Goal: Task Accomplishment & Management: Use online tool/utility

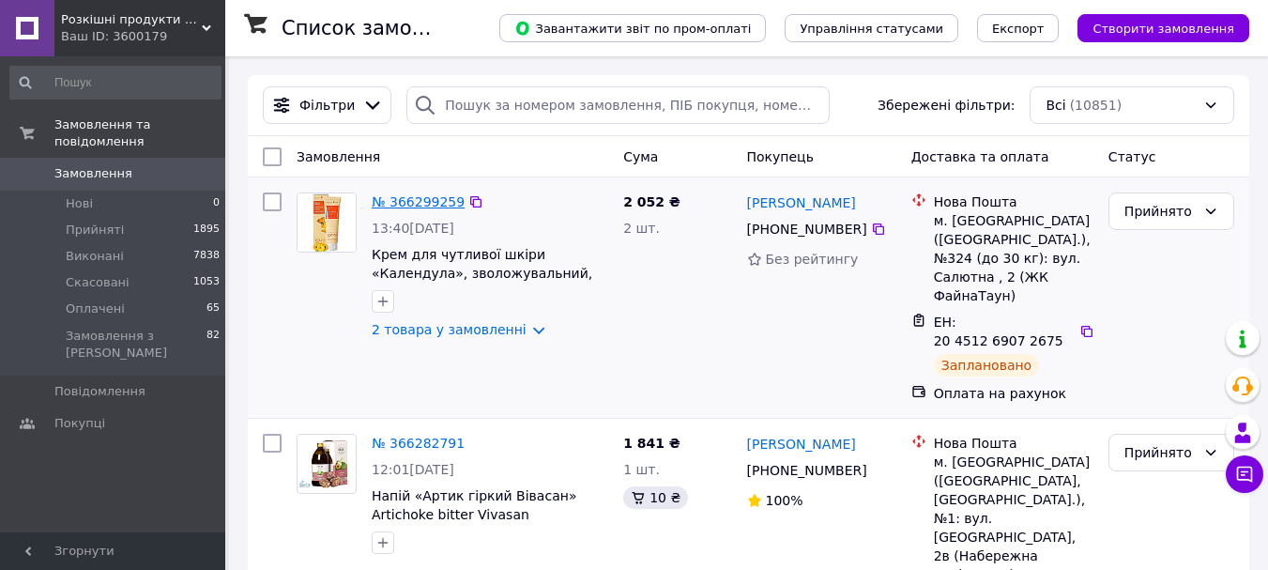
click at [427, 197] on link "№ 366299259" at bounding box center [418, 201] width 93 height 15
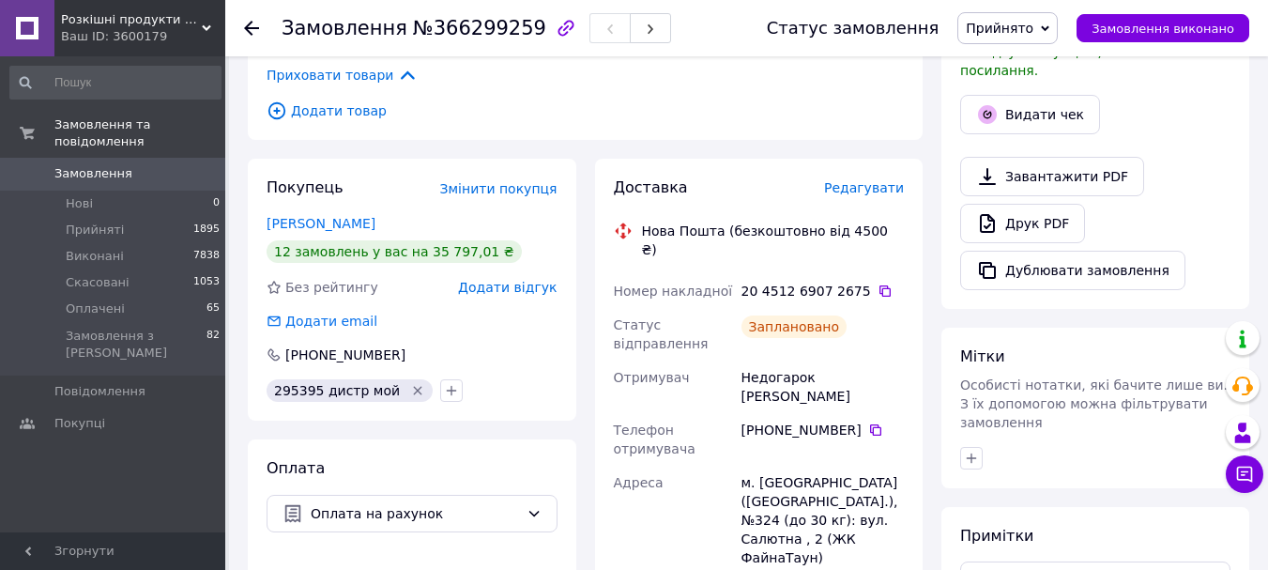
scroll to position [563, 0]
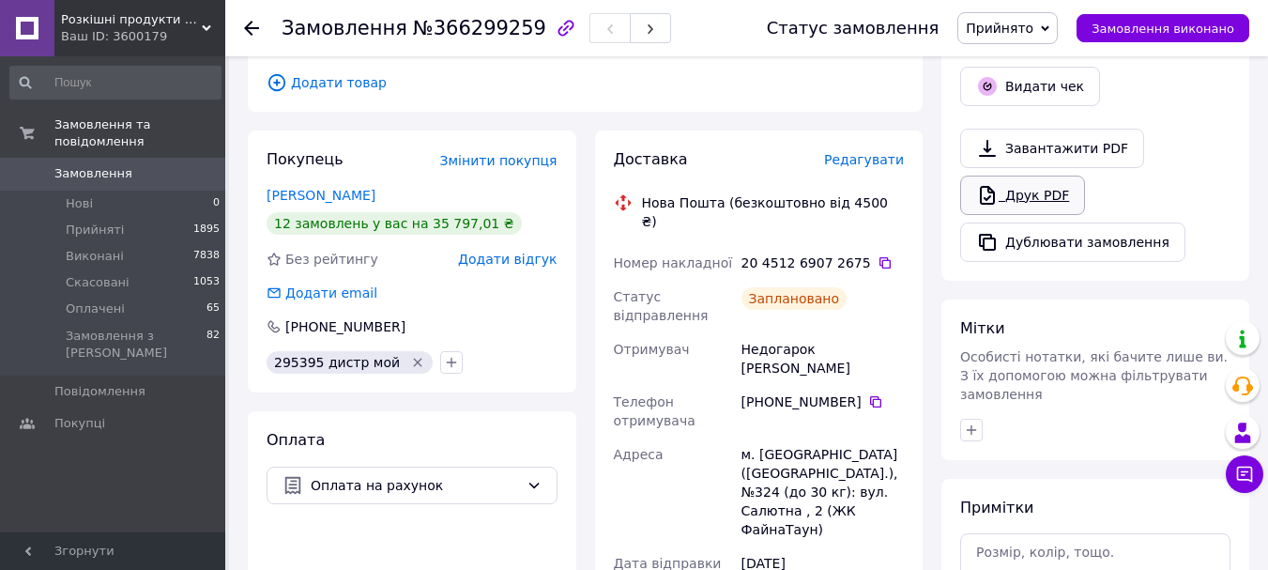
click at [1000, 176] on link "Друк PDF" at bounding box center [1022, 194] width 125 height 39
click at [252, 25] on icon at bounding box center [251, 28] width 15 height 15
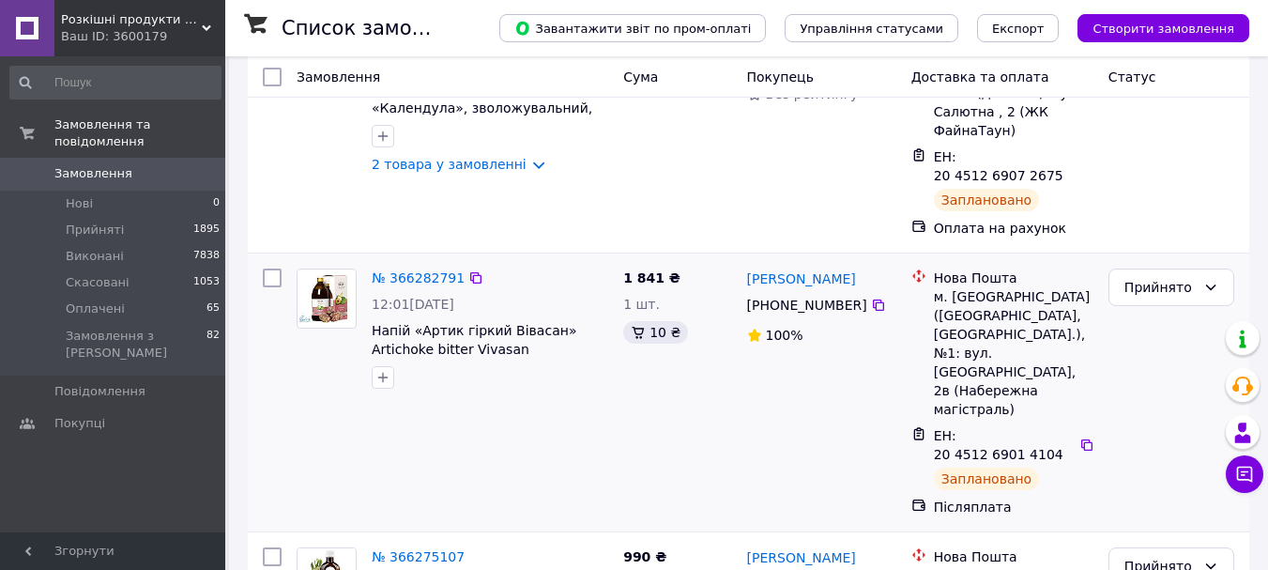
scroll to position [188, 0]
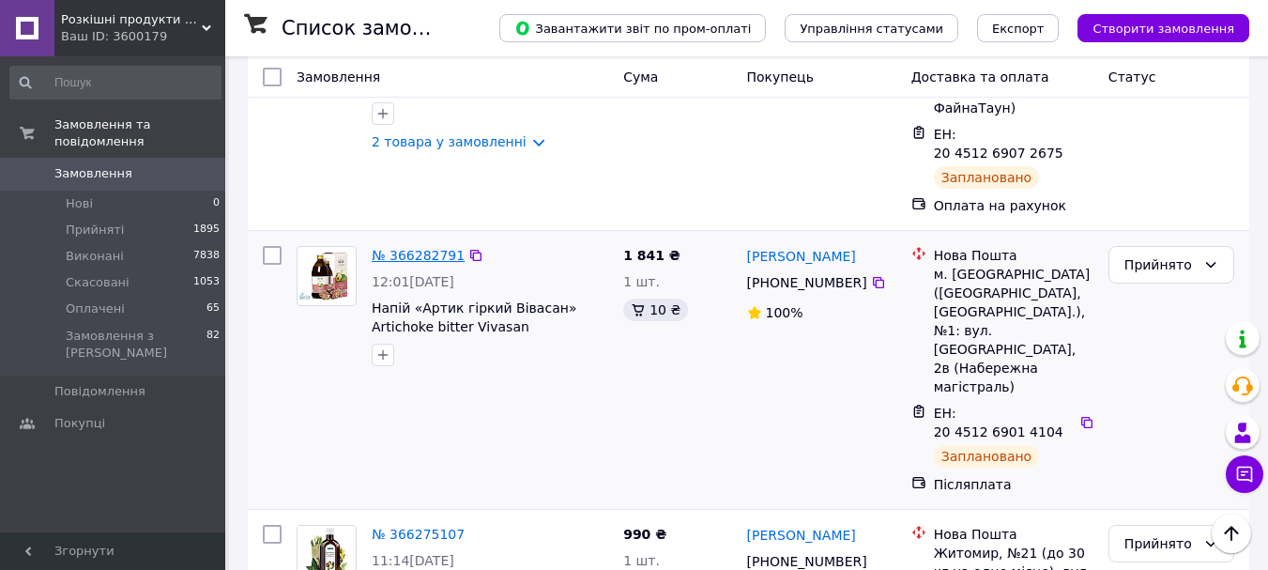
click at [387, 248] on link "№ 366282791" at bounding box center [418, 255] width 93 height 15
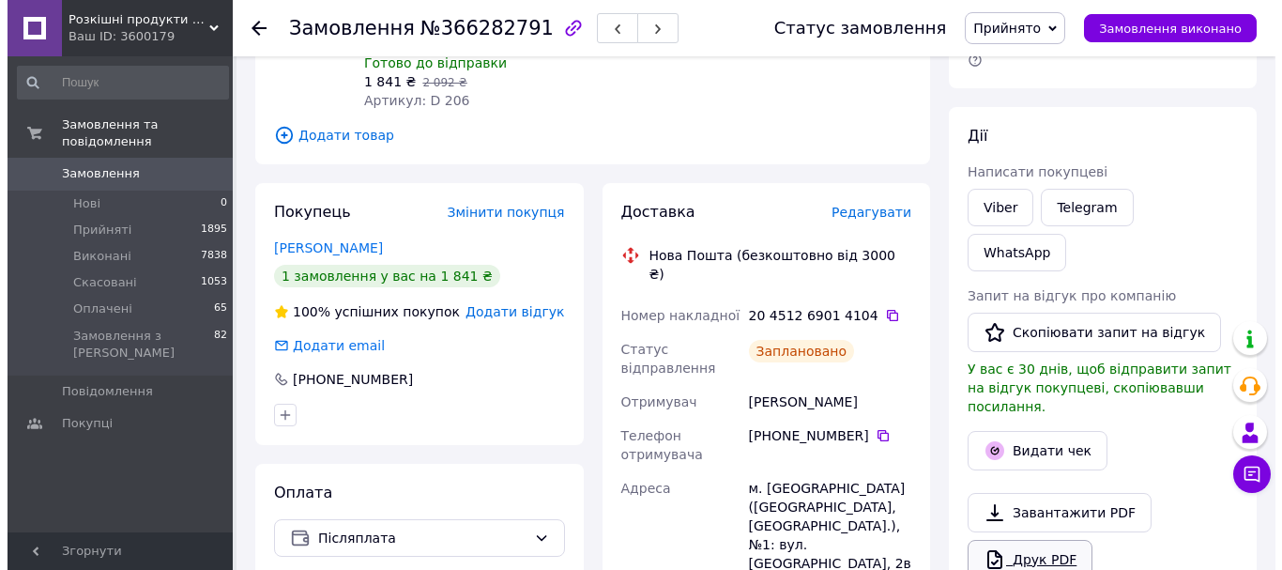
scroll to position [469, 0]
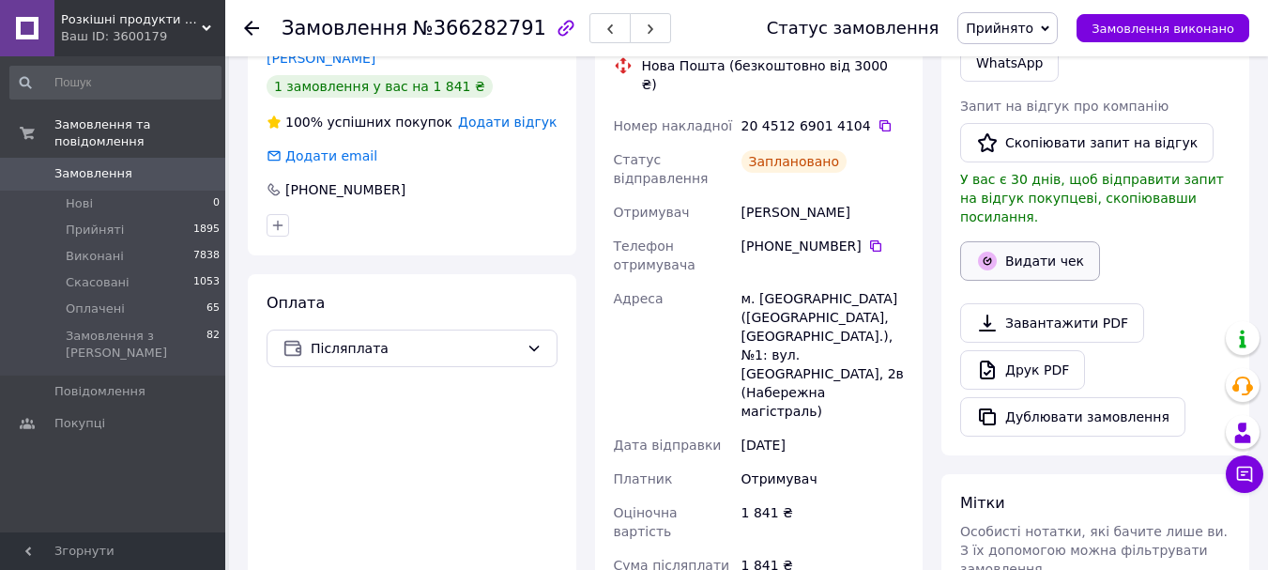
click at [1031, 241] on button "Видати чек" at bounding box center [1030, 260] width 140 height 39
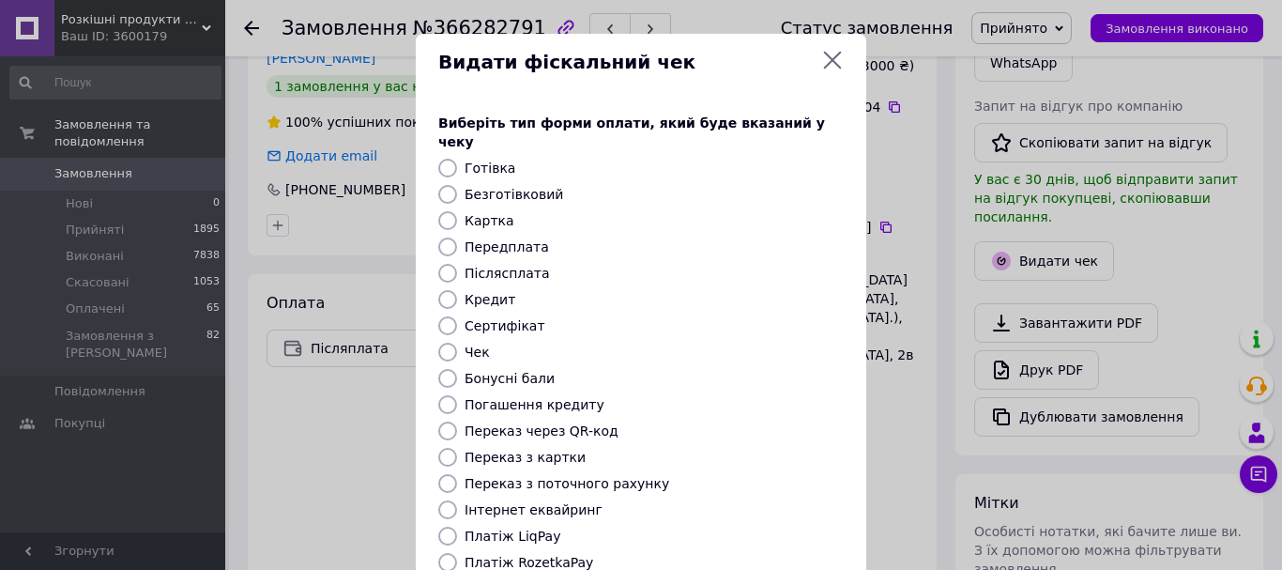
click at [523, 187] on label "Безготівковий" at bounding box center [514, 194] width 99 height 15
click at [457, 185] on input "Безготівковий" at bounding box center [447, 194] width 19 height 19
radio input "true"
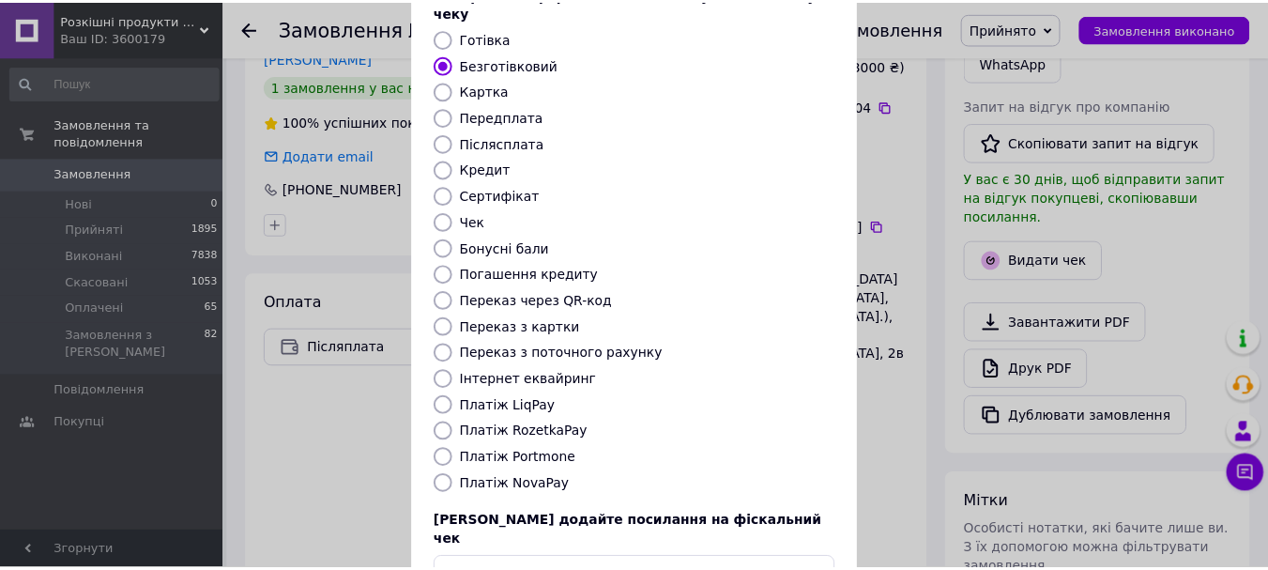
scroll to position [236, 0]
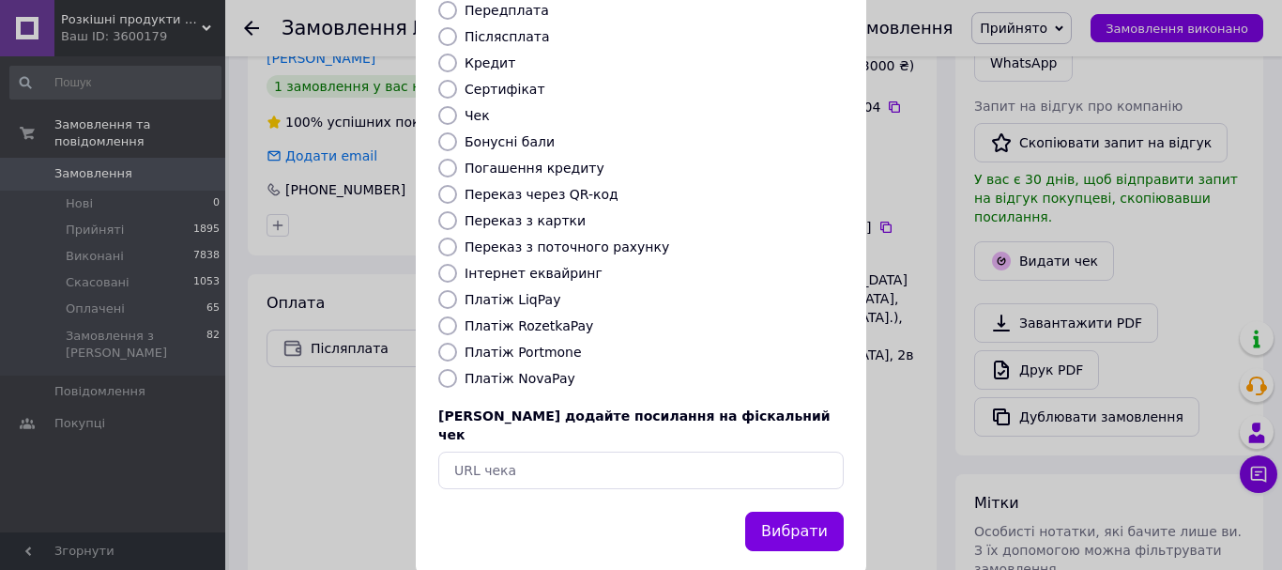
click at [773, 511] on button "Вибрати" at bounding box center [794, 531] width 99 height 40
click at [773, 508] on div "Вибрати" at bounding box center [794, 532] width 106 height 48
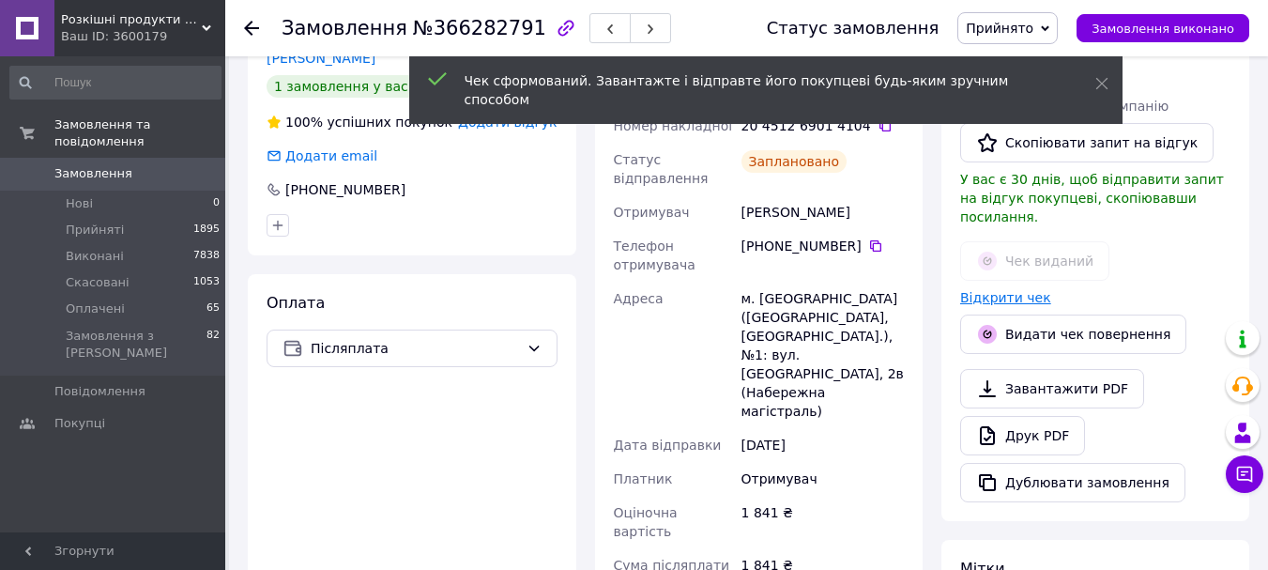
click at [1008, 290] on link "Відкрити чек" at bounding box center [1005, 297] width 91 height 15
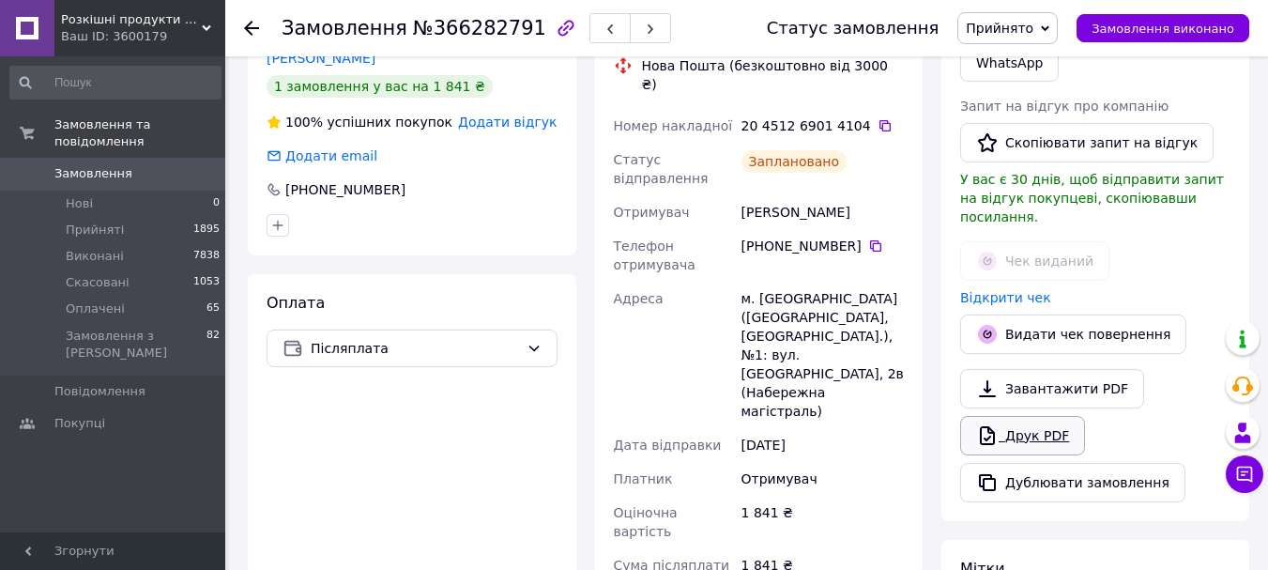
click at [999, 416] on link "Друк PDF" at bounding box center [1022, 435] width 125 height 39
click at [246, 29] on use at bounding box center [251, 28] width 15 height 15
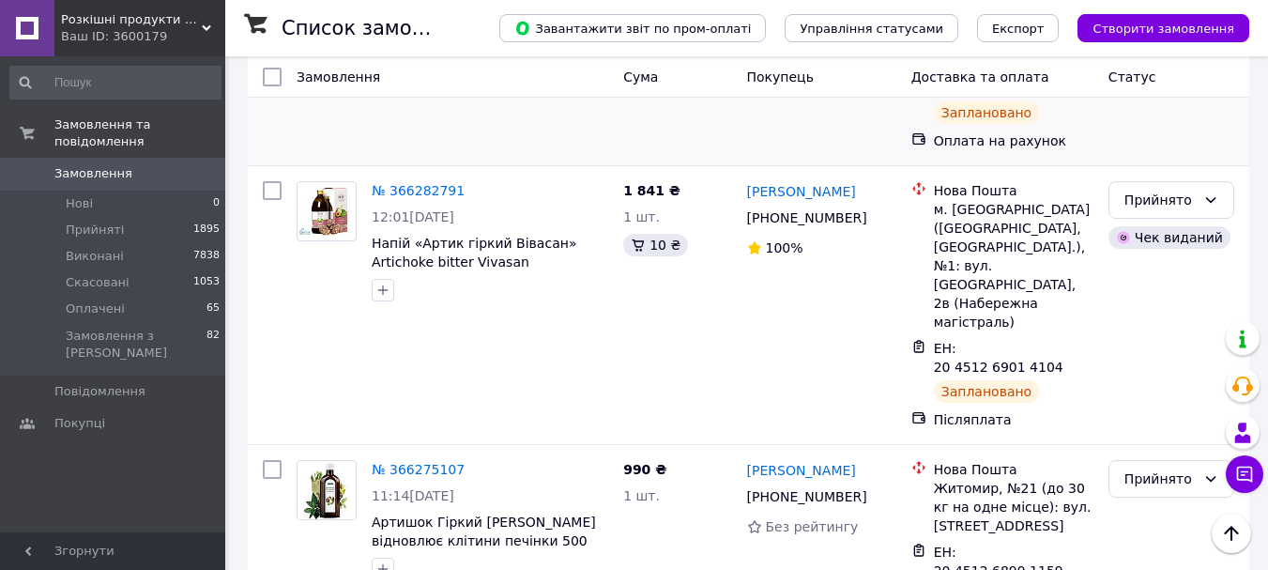
scroll to position [282, 0]
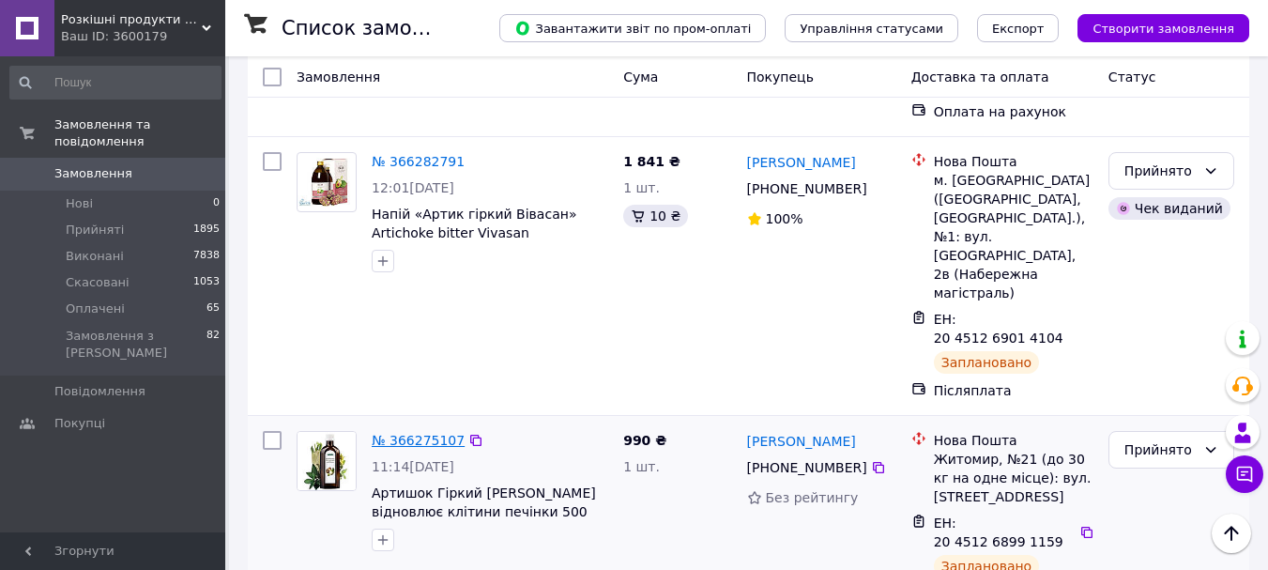
click at [378, 433] on link "№ 366275107" at bounding box center [418, 440] width 93 height 15
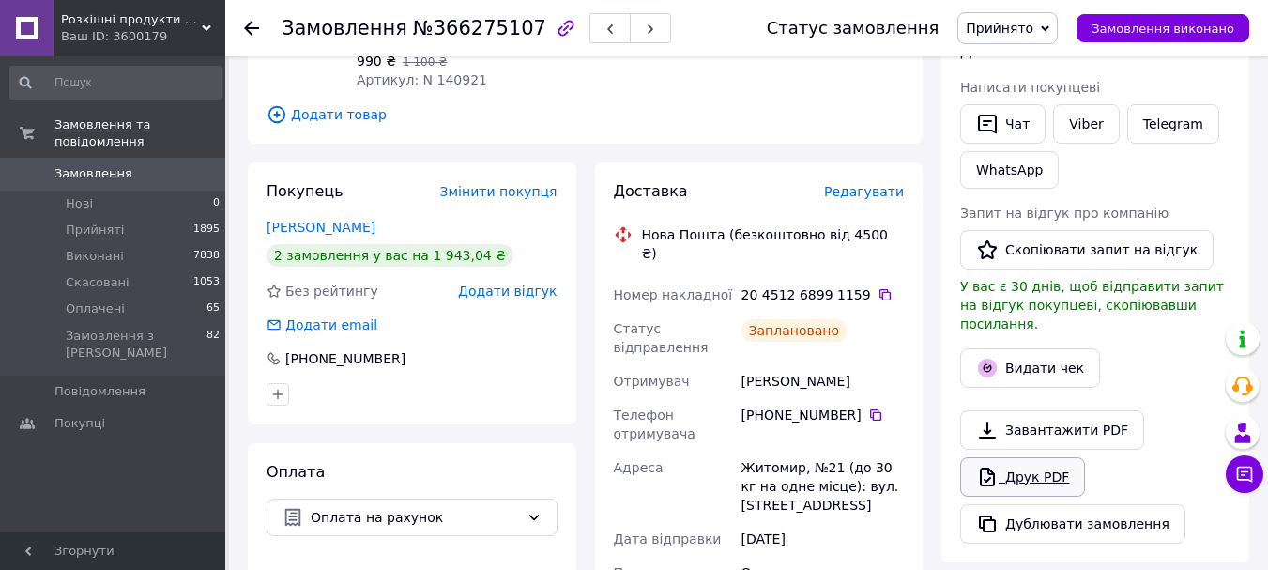
click at [992, 465] on icon at bounding box center [987, 476] width 23 height 23
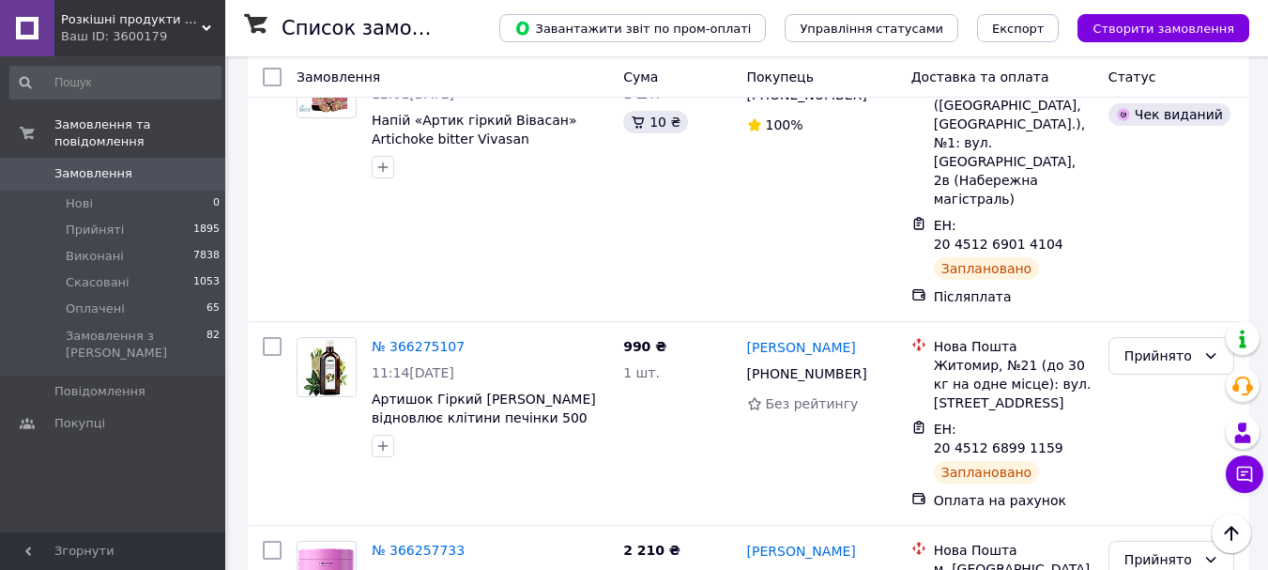
scroll to position [469, 0]
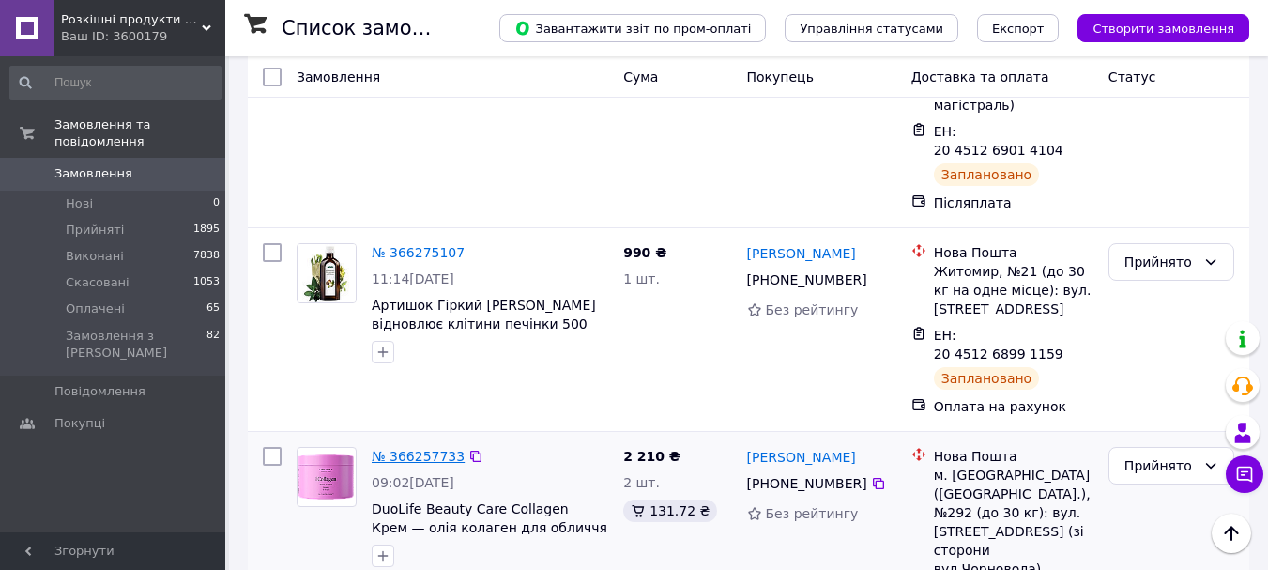
click at [411, 449] on link "№ 366257733" at bounding box center [418, 456] width 93 height 15
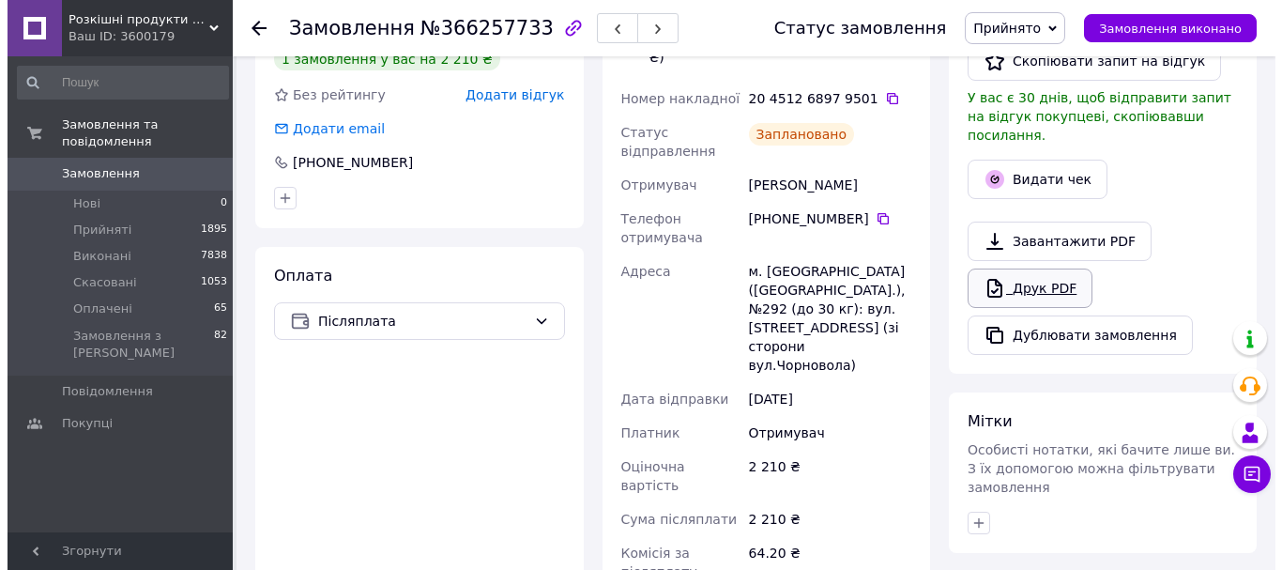
scroll to position [469, 0]
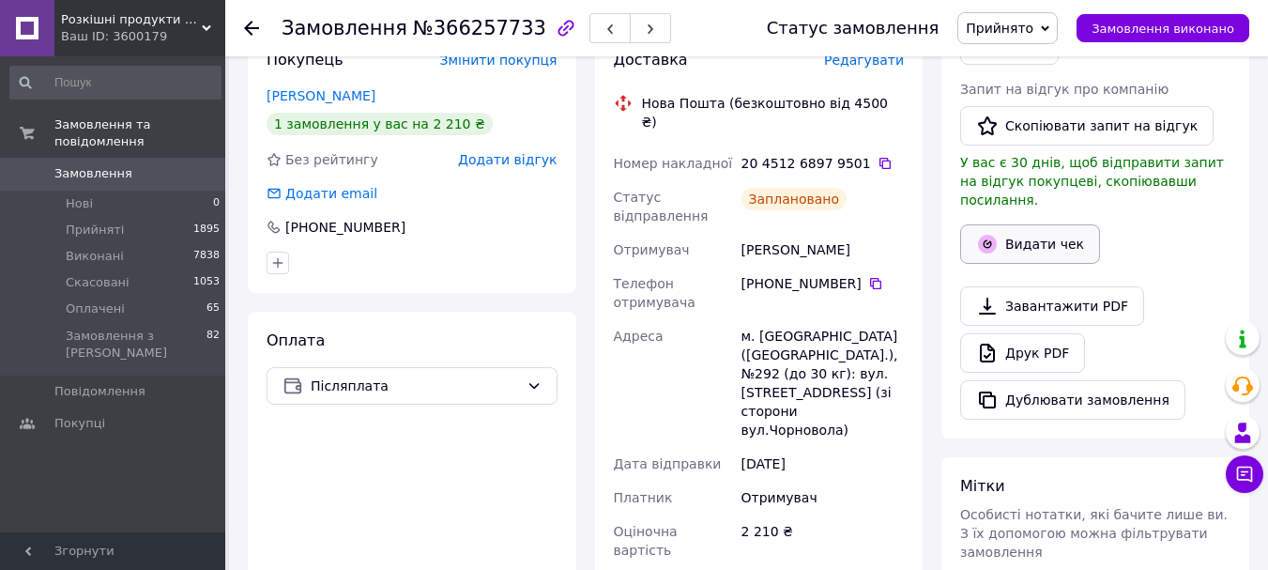
click at [1013, 224] on button "Видати чек" at bounding box center [1030, 243] width 140 height 39
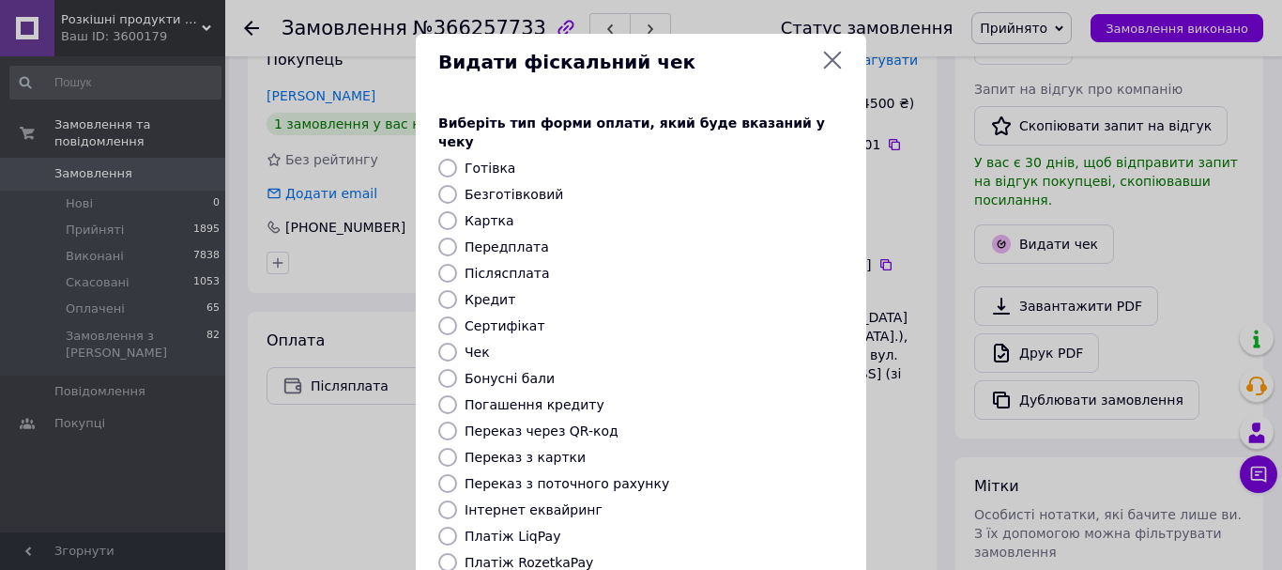
click at [484, 187] on label "Безготівковий" at bounding box center [514, 194] width 99 height 15
click at [457, 185] on input "Безготівковий" at bounding box center [447, 194] width 19 height 19
radio input "true"
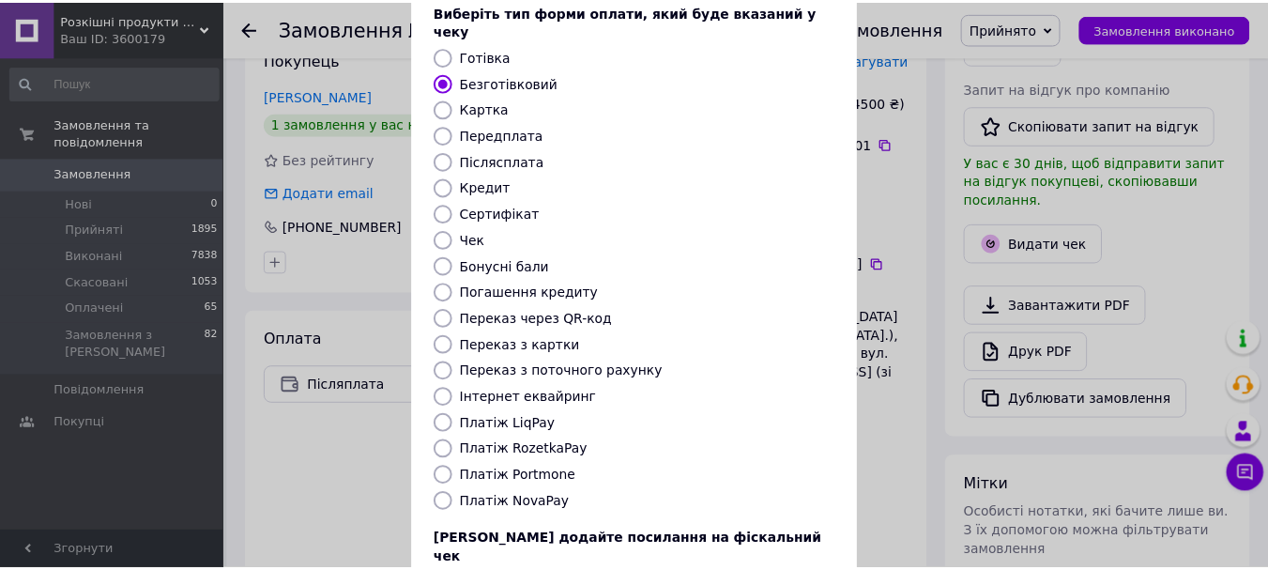
scroll to position [236, 0]
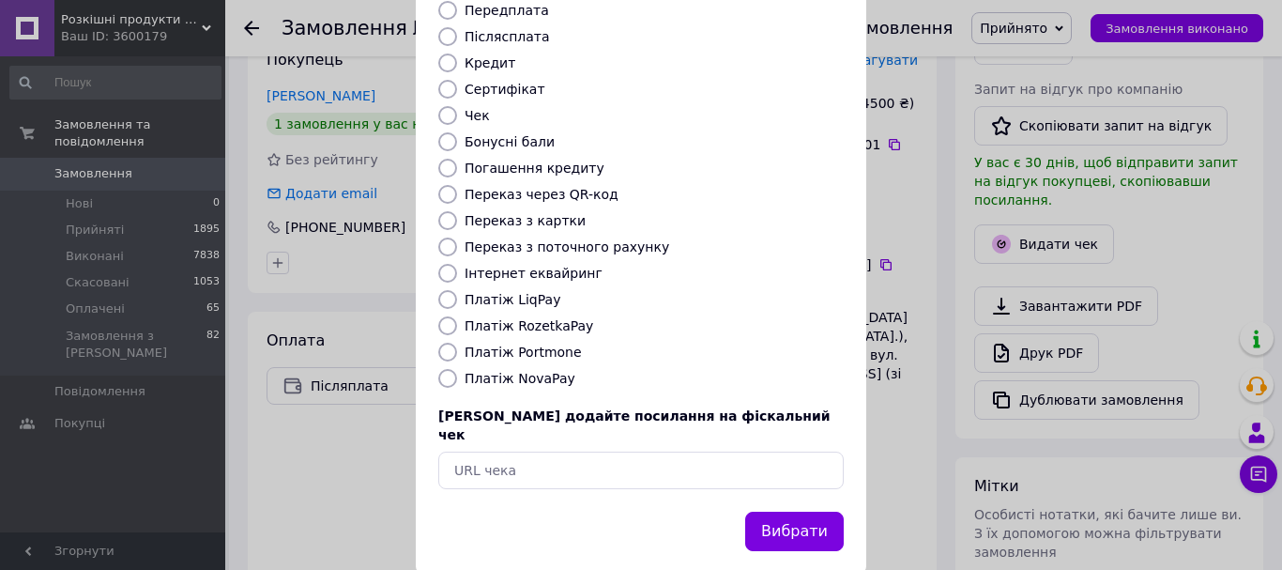
click at [803, 511] on button "Вибрати" at bounding box center [794, 531] width 99 height 40
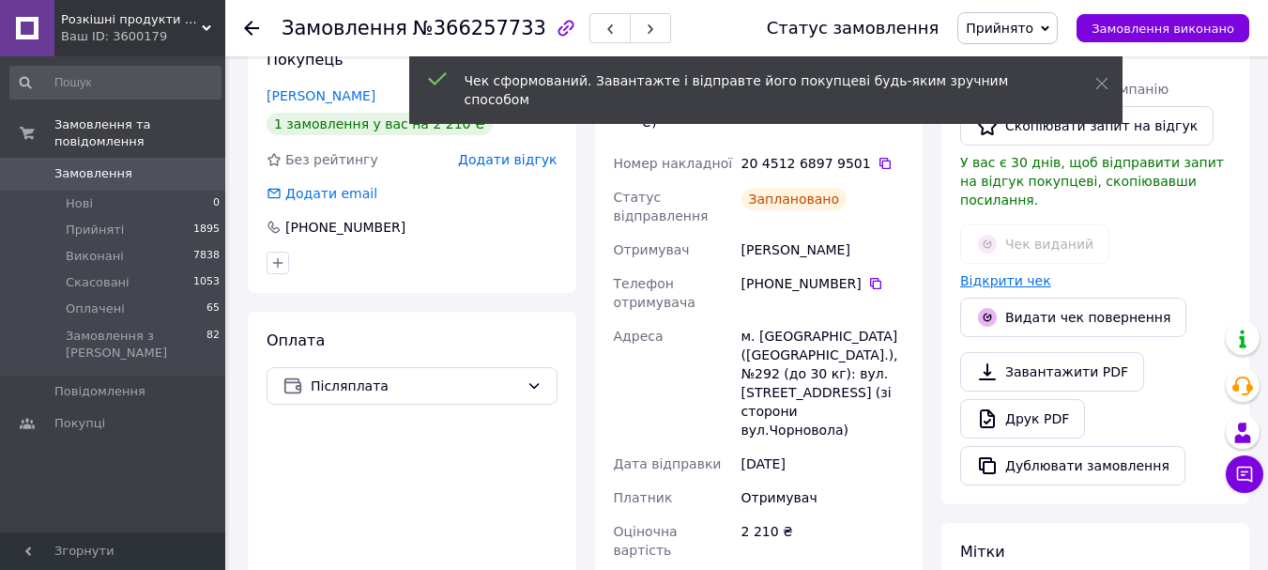
click at [994, 273] on link "Відкрити чек" at bounding box center [1005, 280] width 91 height 15
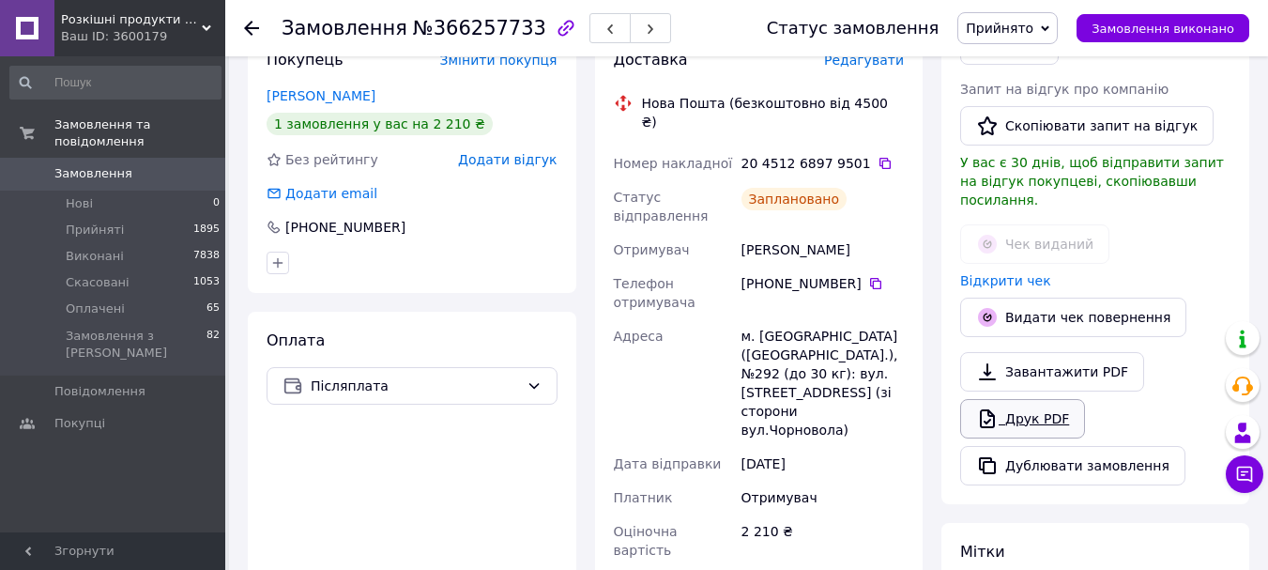
click at [1007, 405] on link "Друк PDF" at bounding box center [1022, 418] width 125 height 39
click at [258, 23] on icon at bounding box center [251, 28] width 15 height 15
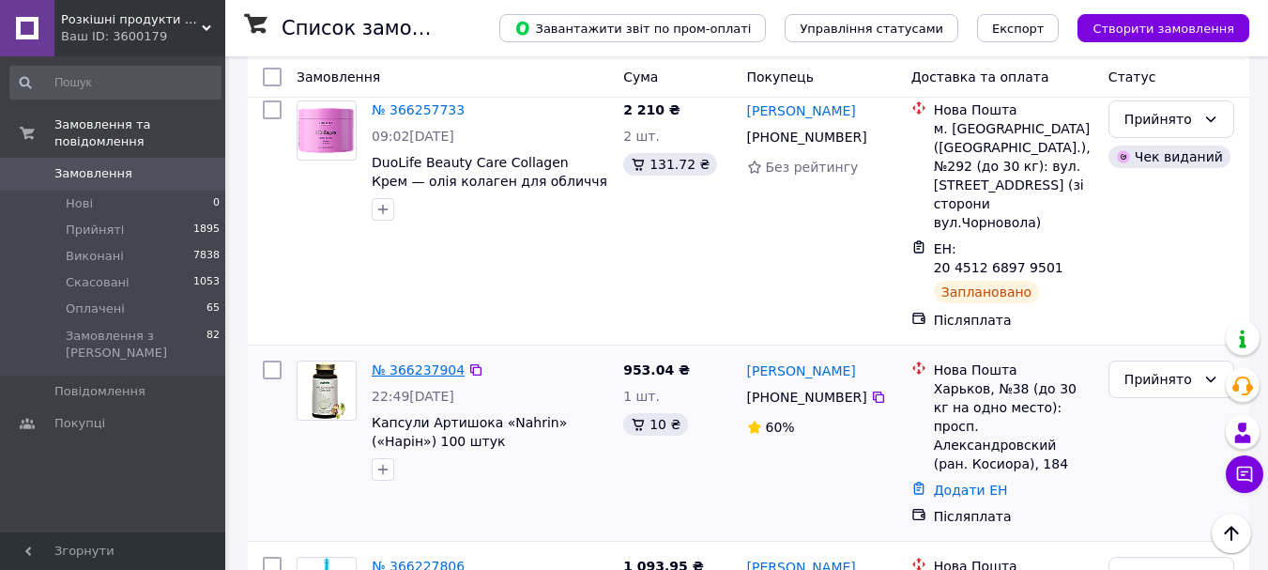
scroll to position [845, 0]
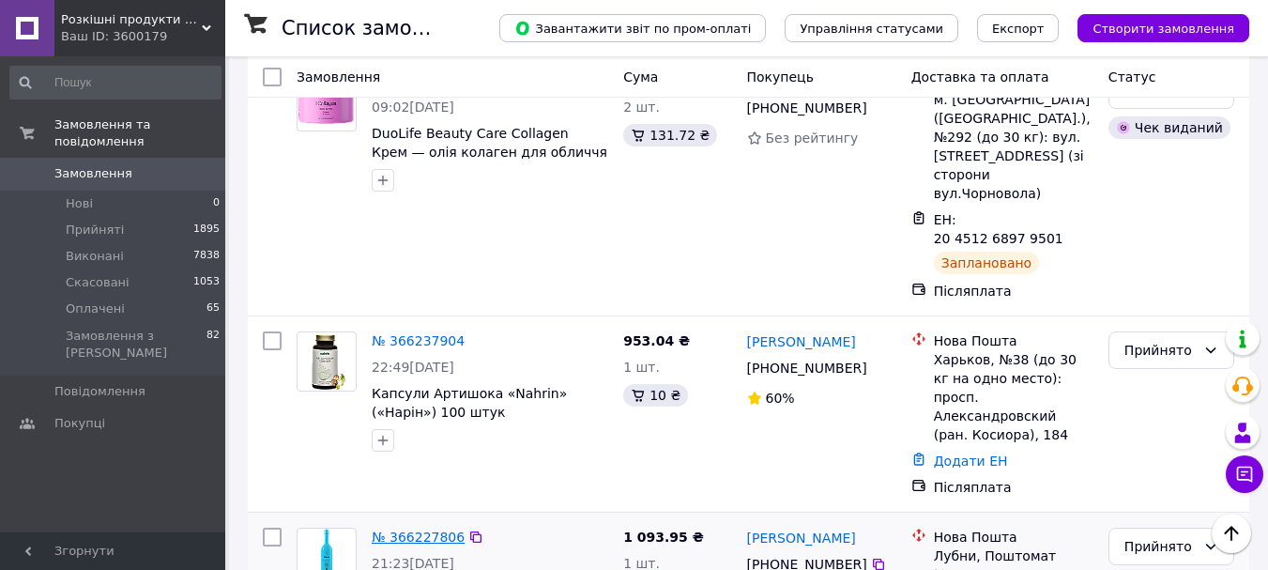
click at [407, 529] on link "№ 366227806" at bounding box center [418, 536] width 93 height 15
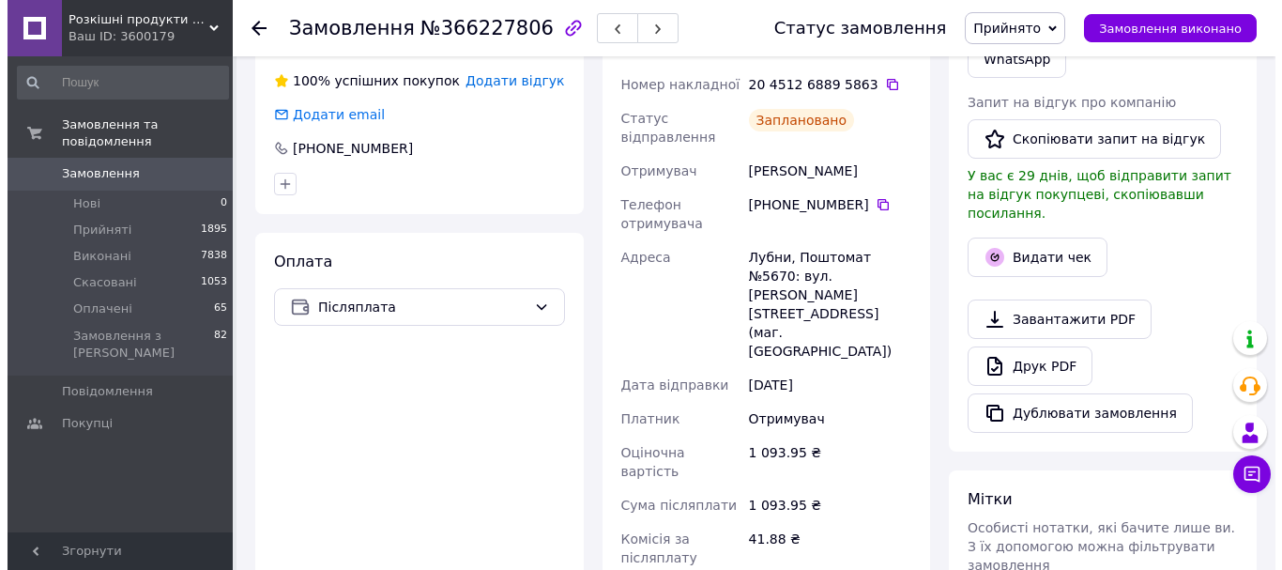
scroll to position [432, 0]
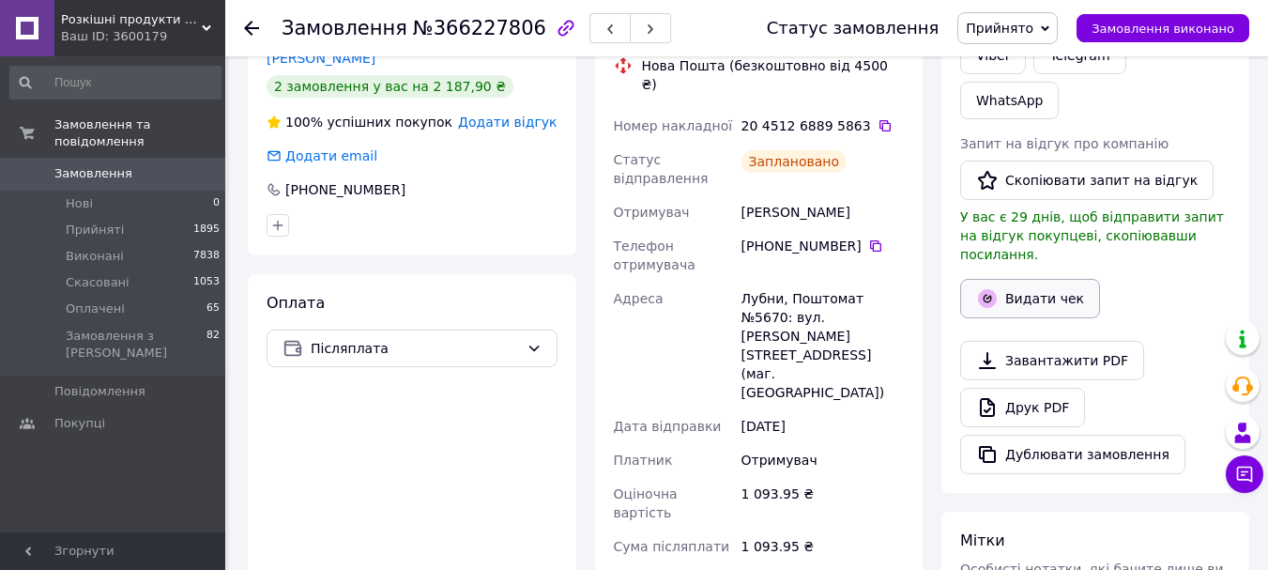
click at [1016, 279] on button "Видати чек" at bounding box center [1030, 298] width 140 height 39
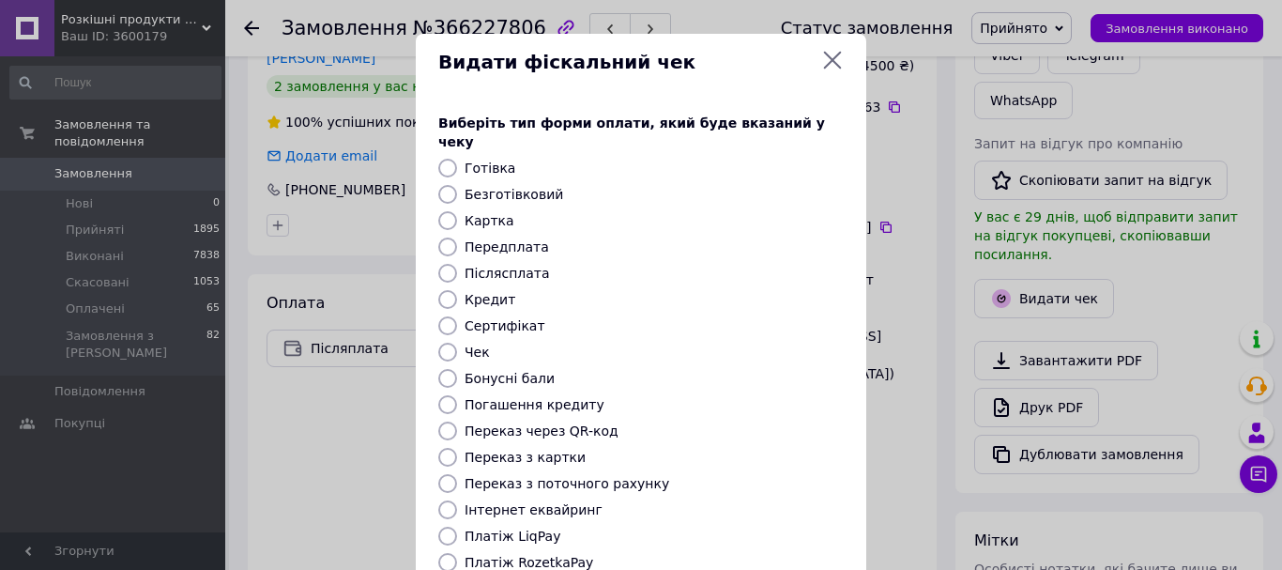
click at [505, 187] on label "Безготівковий" at bounding box center [514, 194] width 99 height 15
click at [457, 185] on input "Безготівковий" at bounding box center [447, 194] width 19 height 19
radio input "true"
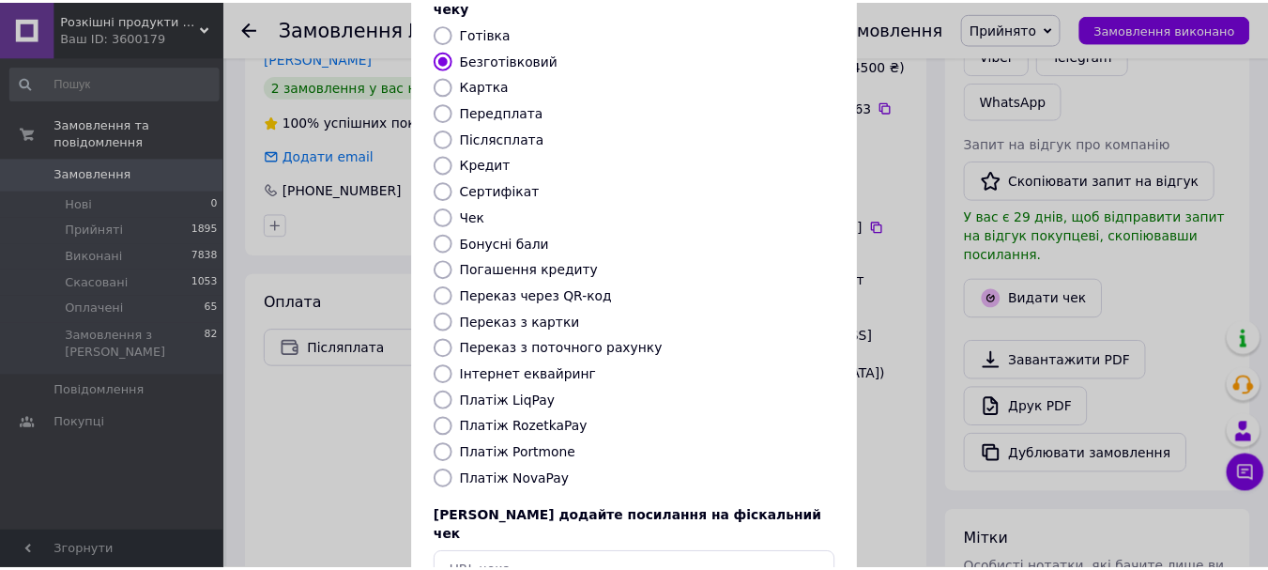
scroll to position [236, 0]
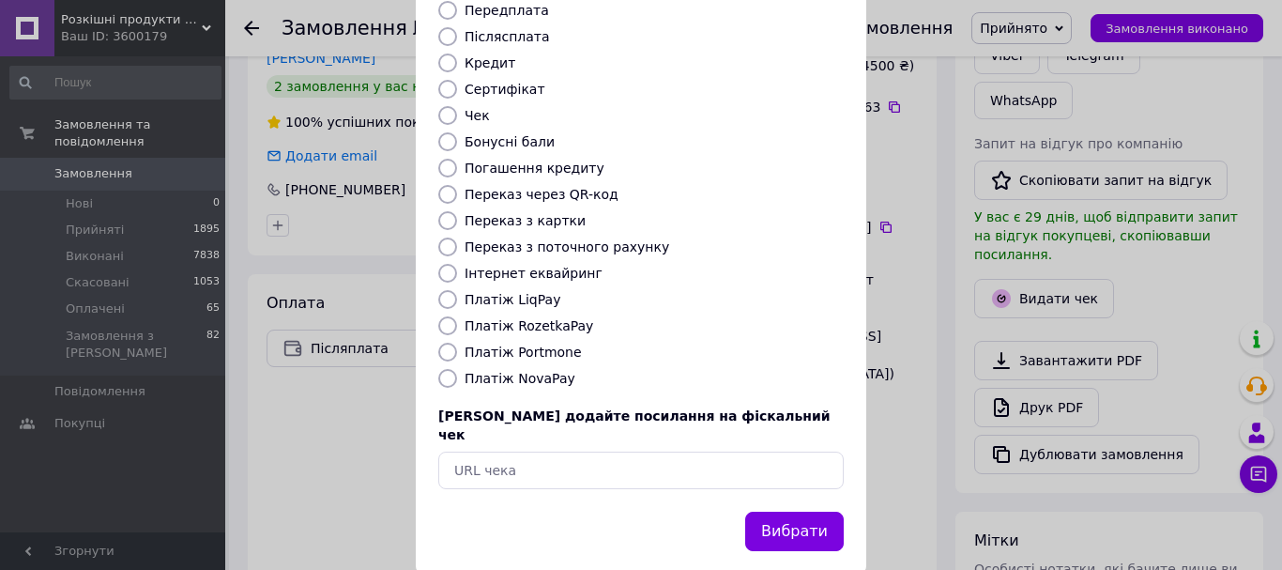
drag, startPoint x: 798, startPoint y: 485, endPoint x: 828, endPoint y: 426, distance: 66.3
click at [796, 511] on button "Вибрати" at bounding box center [794, 531] width 99 height 40
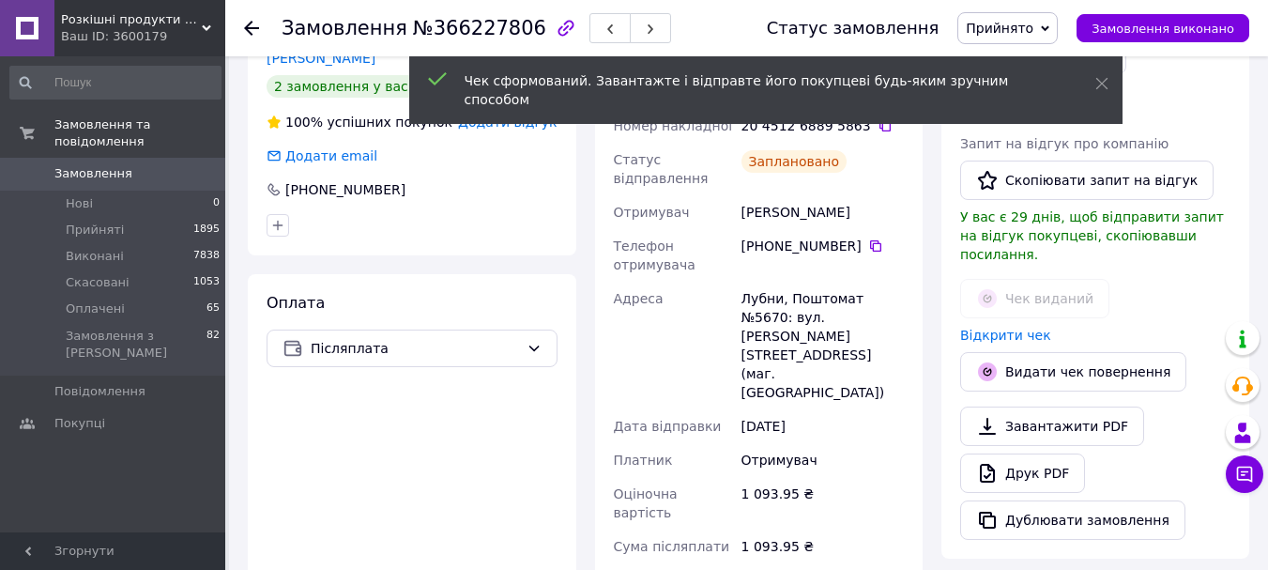
click at [1015, 322] on div "Відкрити чек" at bounding box center [1095, 335] width 278 height 26
click at [1013, 322] on div "Відкрити чек" at bounding box center [1095, 335] width 278 height 26
click at [1011, 322] on div "Відкрити чек" at bounding box center [1095, 335] width 278 height 26
click at [1011, 328] on link "Відкрити чек" at bounding box center [1005, 335] width 91 height 15
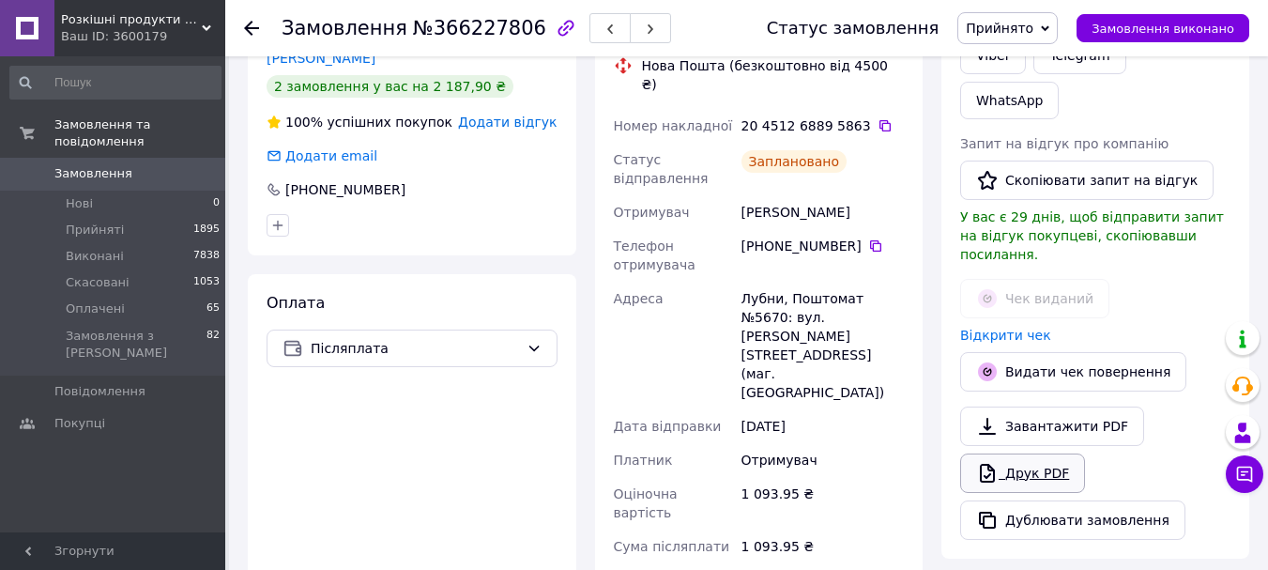
click at [1012, 453] on link "Друк PDF" at bounding box center [1022, 472] width 125 height 39
click at [245, 30] on div "Замовлення №366227806 Статус замовлення Прийнято Виконано Скасовано Оплачено За…" at bounding box center [746, 28] width 1043 height 56
click at [255, 29] on use at bounding box center [251, 28] width 15 height 15
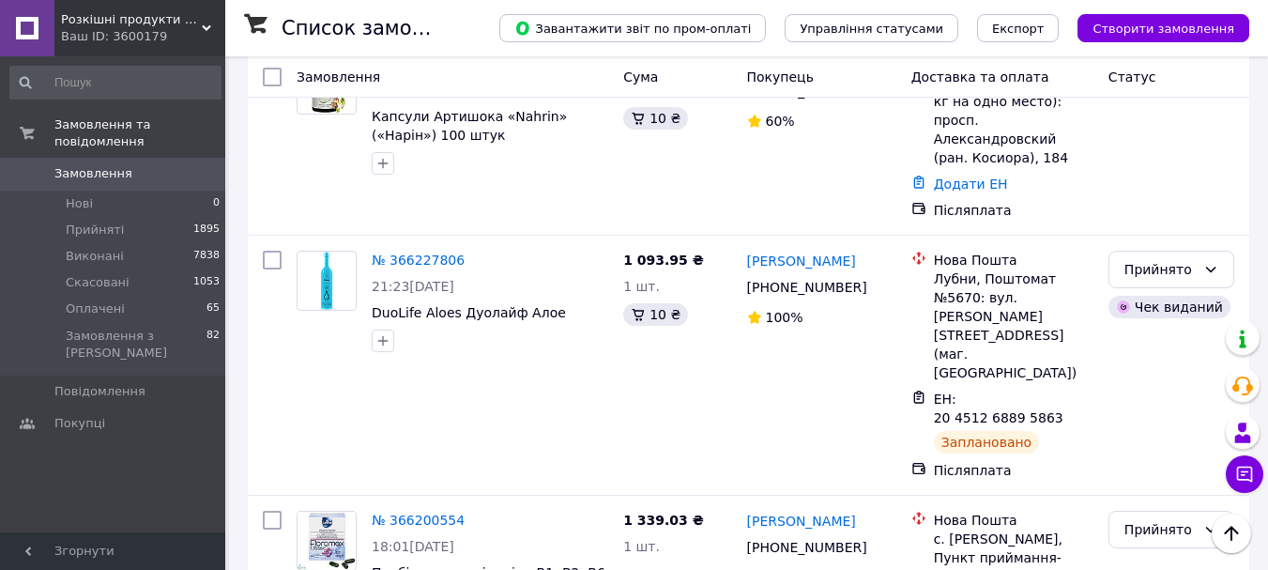
scroll to position [1126, 0]
